Goal: Task Accomplishment & Management: Use online tool/utility

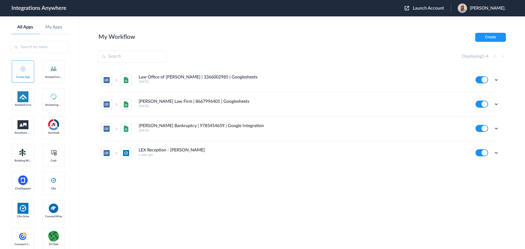
click at [428, 9] on span "Launch Account" at bounding box center [428, 8] width 31 height 4
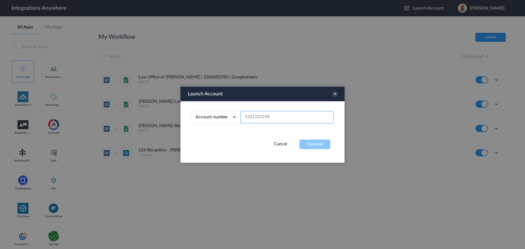
click at [279, 118] on input "text" at bounding box center [286, 117] width 93 height 12
paste input "2132910686"
type input "2132910686"
click at [310, 143] on button "Continue" at bounding box center [314, 144] width 31 height 10
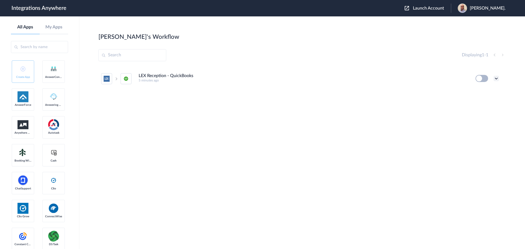
click at [498, 78] on icon at bounding box center [495, 78] width 5 height 5
click at [485, 93] on li "Edit" at bounding box center [481, 91] width 36 height 10
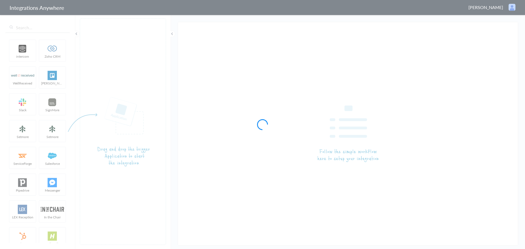
type input "LEX Reception - QuickBooks"
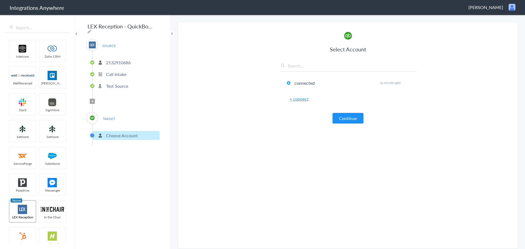
click at [108, 59] on p "2132910686" at bounding box center [118, 62] width 25 height 6
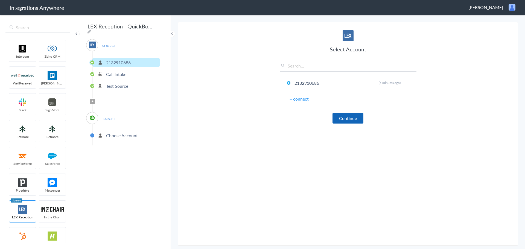
click at [349, 117] on button "Continue" at bounding box center [347, 118] width 31 height 11
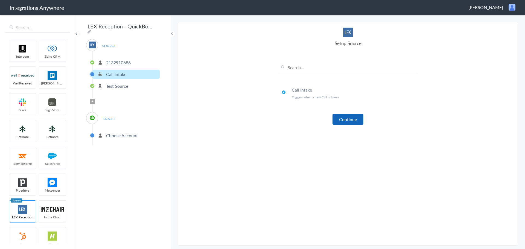
click at [345, 117] on button "Continue" at bounding box center [347, 119] width 31 height 11
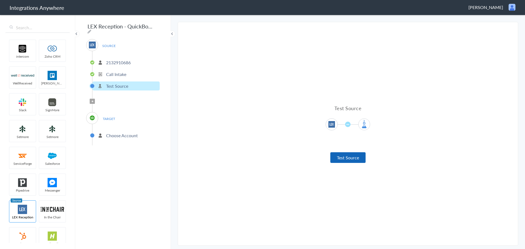
click at [346, 157] on button "Test Source" at bounding box center [347, 157] width 35 height 11
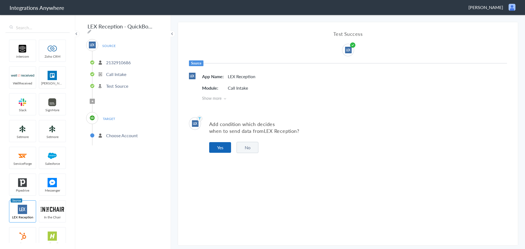
click at [217, 146] on button "Yes" at bounding box center [220, 147] width 22 height 11
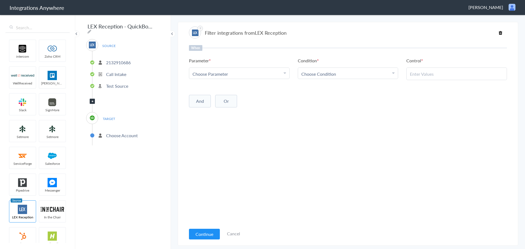
click at [278, 75] on div "Choose Parameter" at bounding box center [238, 74] width 93 height 6
click at [240, 87] on input "text" at bounding box center [239, 89] width 100 height 12
type input "call"
click at [211, 125] on div "When Parameter Choose Parameter call First Name Last Name Email Phone Case Name…" at bounding box center [348, 134] width 318 height 179
click at [262, 77] on div "Choose Parameter" at bounding box center [238, 74] width 93 height 6
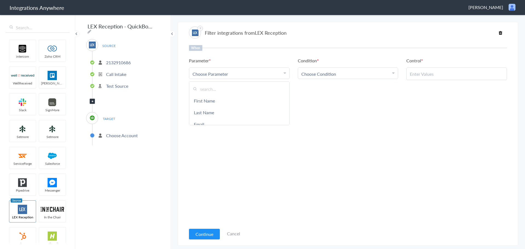
click at [226, 89] on input "text" at bounding box center [239, 89] width 100 height 12
type input "call"
click at [208, 122] on link "Call Closing Note" at bounding box center [239, 124] width 100 height 12
click at [337, 71] on div "Choose Condition" at bounding box center [347, 74] width 93 height 6
click at [330, 120] on link "Does Not Exists" at bounding box center [348, 124] width 100 height 12
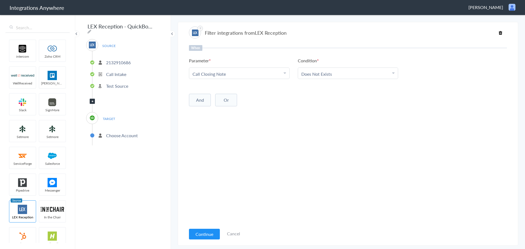
click at [205, 101] on button "And" at bounding box center [200, 100] width 22 height 13
click at [236, 111] on div "Choose Parameter" at bounding box center [238, 111] width 93 height 6
click at [219, 123] on input "text" at bounding box center [239, 126] width 100 height 12
type input "call ty"
drag, startPoint x: 198, startPoint y: 140, endPoint x: 201, endPoint y: 140, distance: 3.3
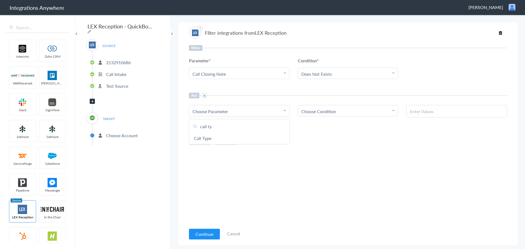
click at [198, 140] on link "Call Type" at bounding box center [239, 138] width 100 height 12
click at [367, 111] on div "Choose Condition" at bounding box center [347, 111] width 93 height 6
click at [327, 135] on link "Contains" at bounding box center [348, 138] width 100 height 12
click at [447, 109] on input "text" at bounding box center [456, 111] width 93 height 6
type input "New Client"
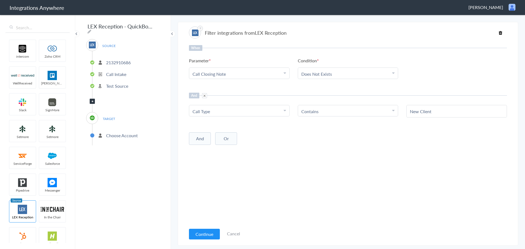
drag, startPoint x: 280, startPoint y: 204, endPoint x: 267, endPoint y: 211, distance: 15.2
click at [279, 205] on div "When Parameter Choose Parameter Call Closing Note First Name Last Name Email Ph…" at bounding box center [348, 134] width 318 height 179
drag, startPoint x: 210, startPoint y: 231, endPoint x: 210, endPoint y: 234, distance: 2.7
click at [211, 231] on button "Continue" at bounding box center [204, 234] width 31 height 11
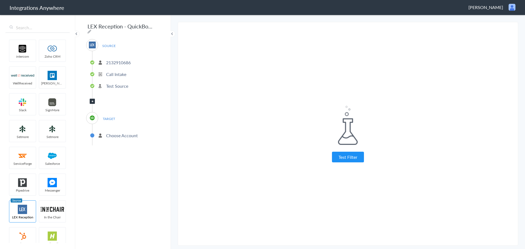
click at [352, 166] on div "Test Filter Test Successful Continue Test Failed" at bounding box center [347, 134] width 137 height 215
click at [352, 157] on button "Test Filter" at bounding box center [348, 157] width 32 height 11
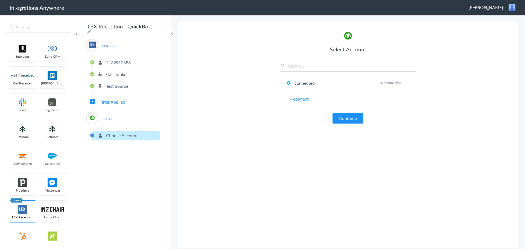
click at [346, 116] on button "Continue" at bounding box center [347, 118] width 31 height 11
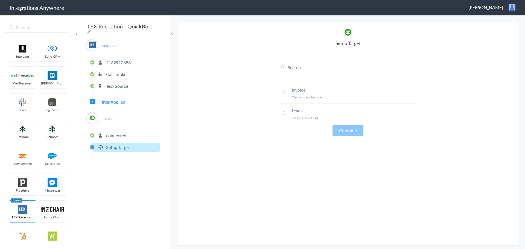
click at [282, 114] on span at bounding box center [284, 113] width 4 height 4
click at [360, 133] on button "Continue" at bounding box center [347, 130] width 31 height 11
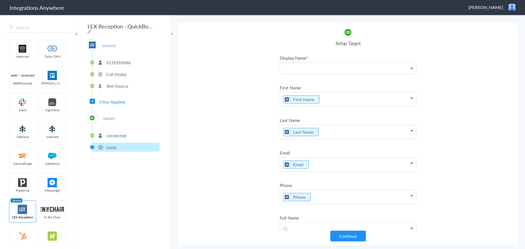
click at [404, 67] on p at bounding box center [348, 68] width 136 height 11
click at [410, 67] on icon at bounding box center [411, 68] width 2 height 4
click at [313, 86] on link "First Name" at bounding box center [348, 84] width 136 height 12
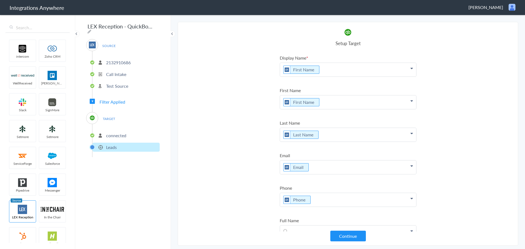
click at [409, 67] on p "First Name" at bounding box center [348, 70] width 136 height 14
click at [331, 98] on link "Last Name" at bounding box center [348, 99] width 136 height 12
click at [485, 89] on section "Select Account 2132910686 Rename Delete (5 minutes ago) + connect Continue Setu…" at bounding box center [348, 134] width 340 height 224
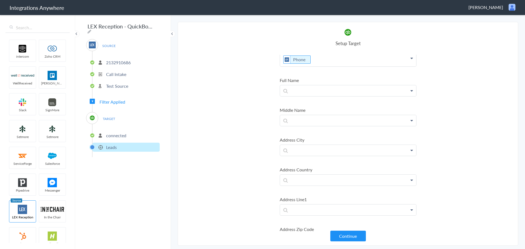
scroll to position [194, 0]
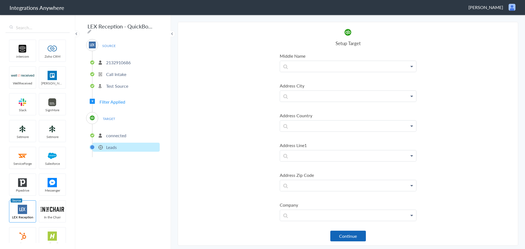
click at [349, 235] on button "Continue" at bounding box center [348, 236] width 36 height 11
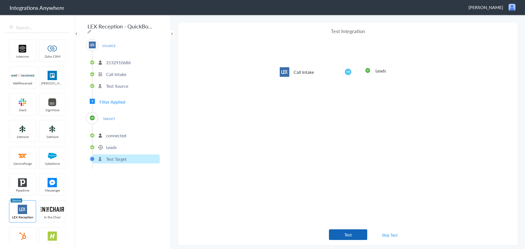
click at [346, 234] on button "Test" at bounding box center [348, 234] width 38 height 11
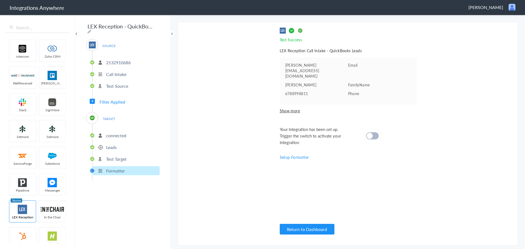
click at [373, 132] on div at bounding box center [372, 135] width 13 height 7
click at [304, 230] on button "Return to Dashboard" at bounding box center [306, 229] width 55 height 11
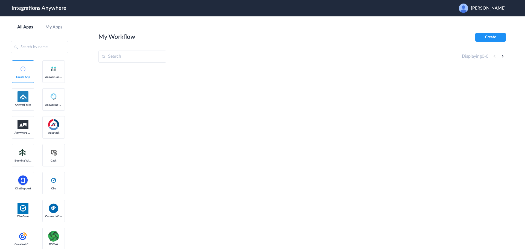
click at [476, 7] on span "[PERSON_NAME]" at bounding box center [487, 8] width 35 height 5
click at [469, 22] on li "Logout" at bounding box center [481, 22] width 59 height 10
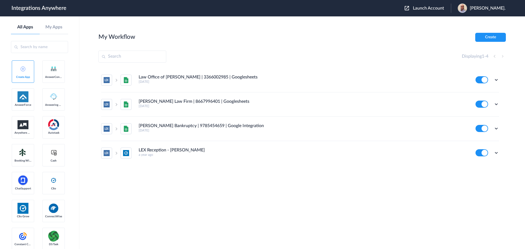
click at [426, 8] on span "Launch Account" at bounding box center [428, 8] width 31 height 4
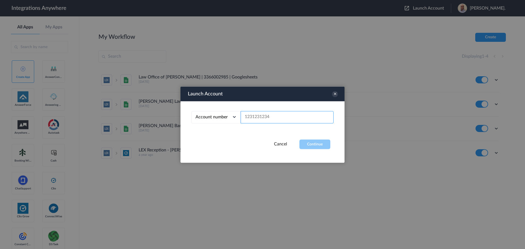
paste input "2132910686"
type input "2132910686"
click at [322, 142] on button "Continue" at bounding box center [314, 144] width 31 height 10
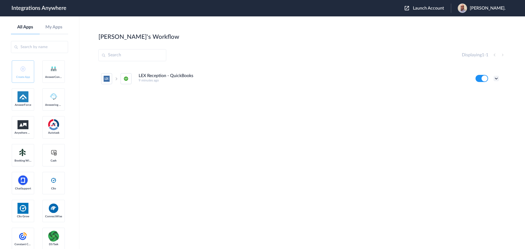
click at [497, 78] on icon at bounding box center [495, 78] width 5 height 5
click at [483, 99] on link "Task history" at bounding box center [480, 101] width 26 height 4
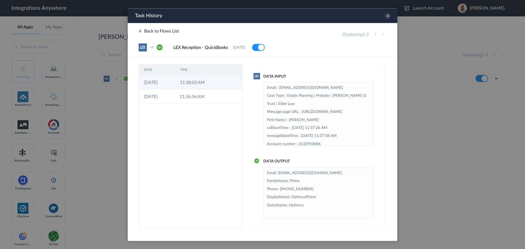
click at [187, 79] on td "11:38:03 AM" at bounding box center [193, 82] width 36 height 14
click at [187, 83] on td "11:38:03 AM" at bounding box center [193, 82] width 36 height 14
click at [386, 17] on icon at bounding box center [387, 16] width 6 height 6
